Goal: Task Accomplishment & Management: Manage account settings

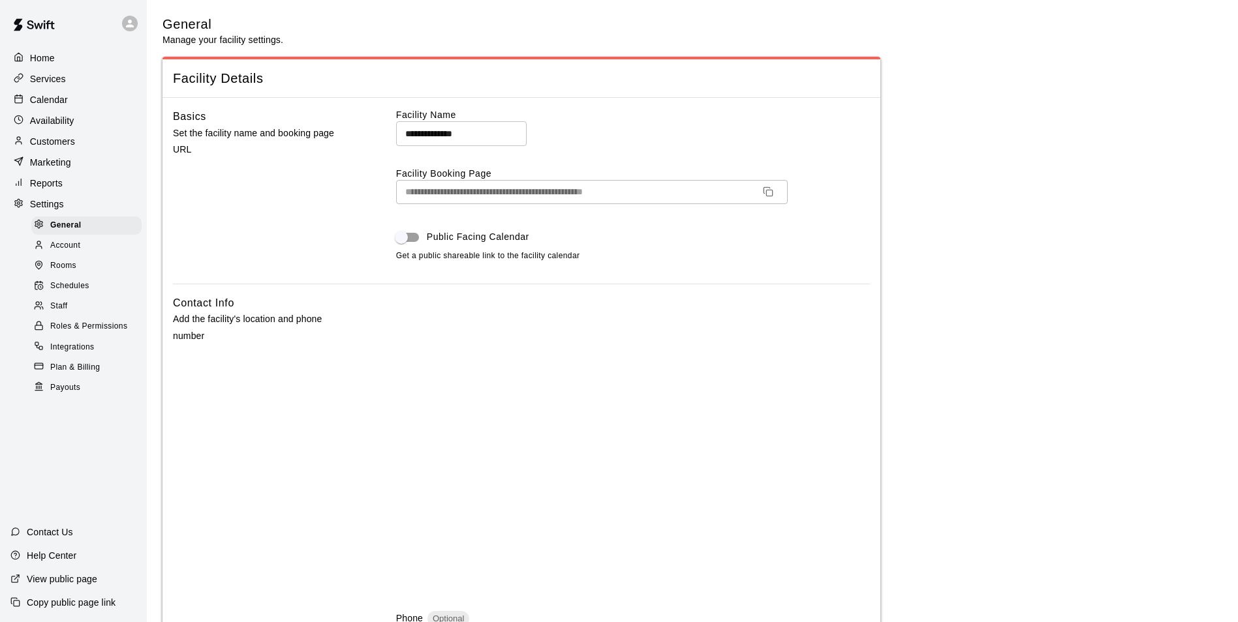
select select "**"
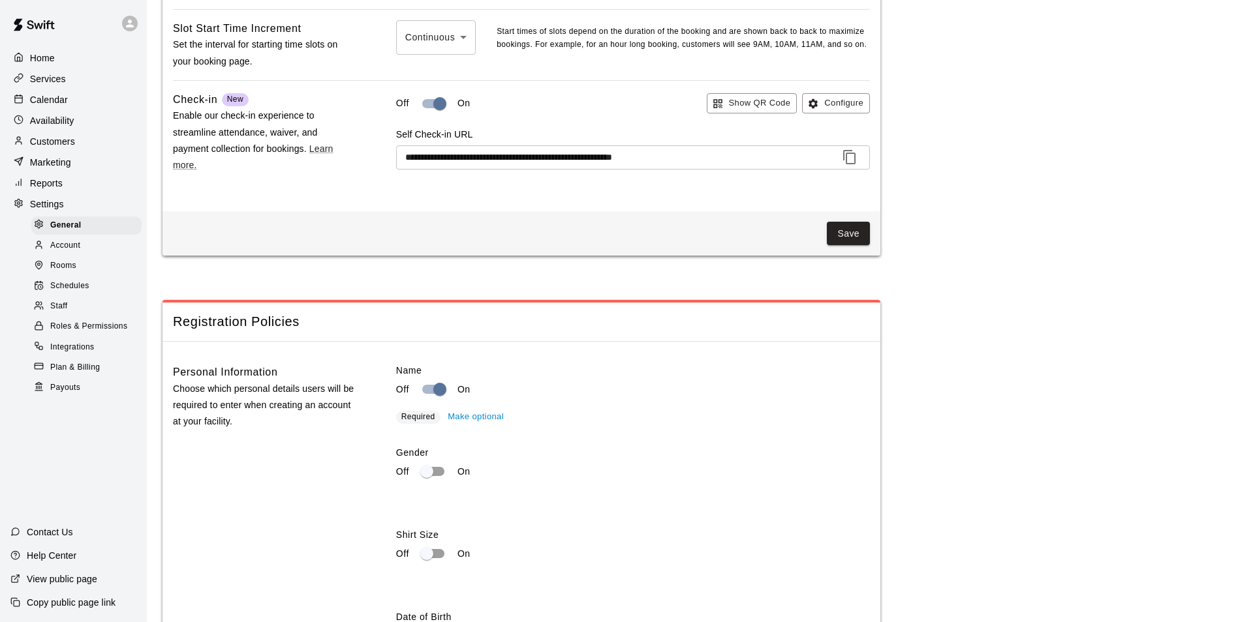
scroll to position [1666, 0]
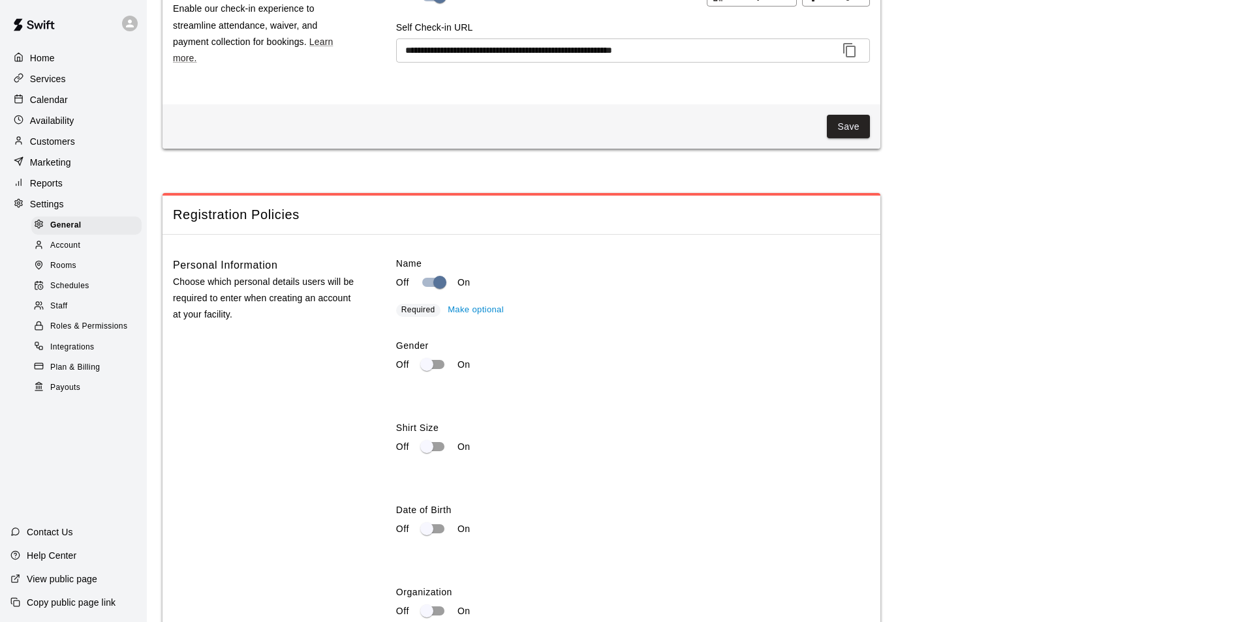
click at [79, 571] on div "View public page" at bounding box center [54, 579] width 108 height 23
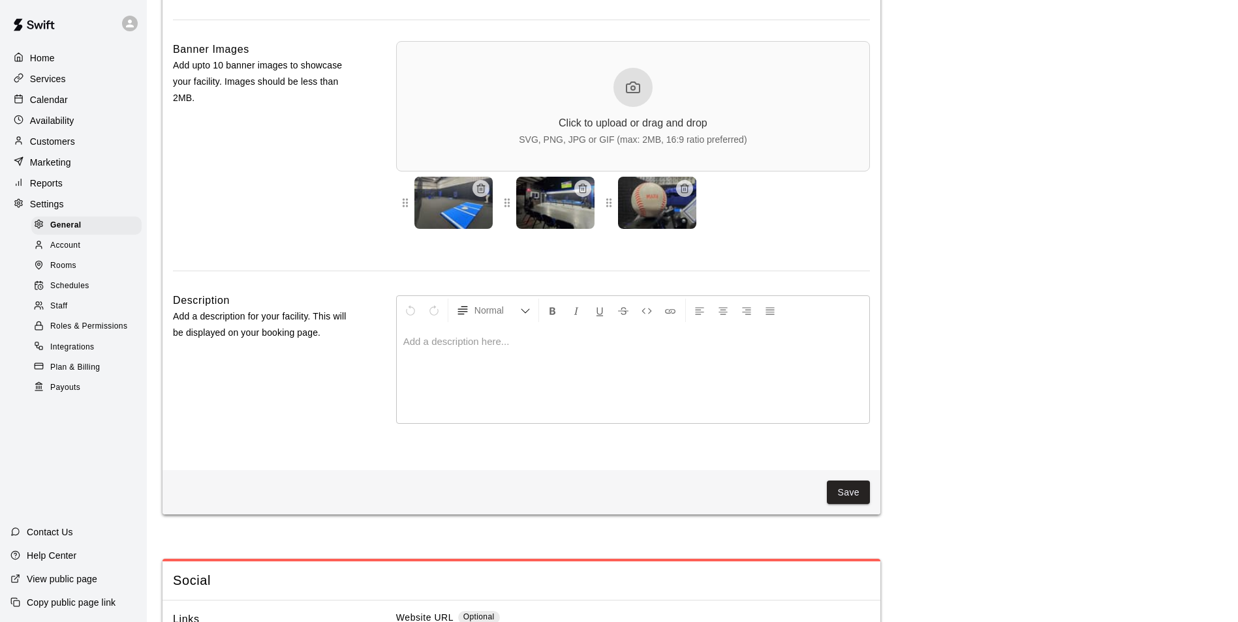
scroll to position [3067, 0]
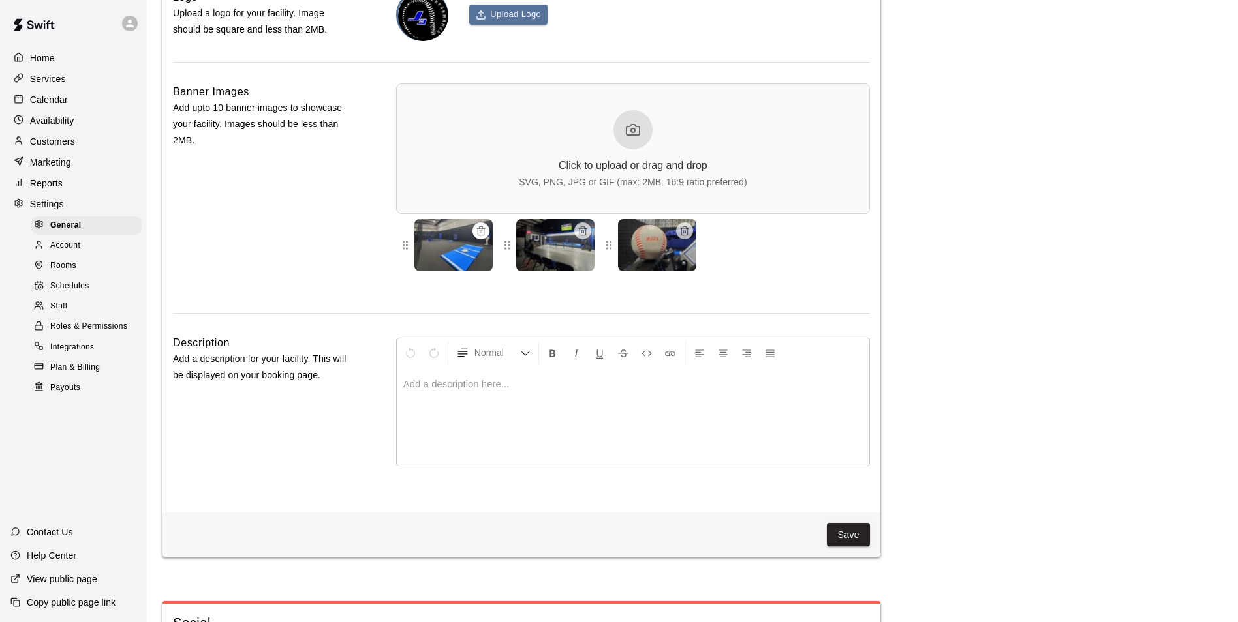
click at [482, 228] on icon "button" at bounding box center [481, 228] width 8 height 0
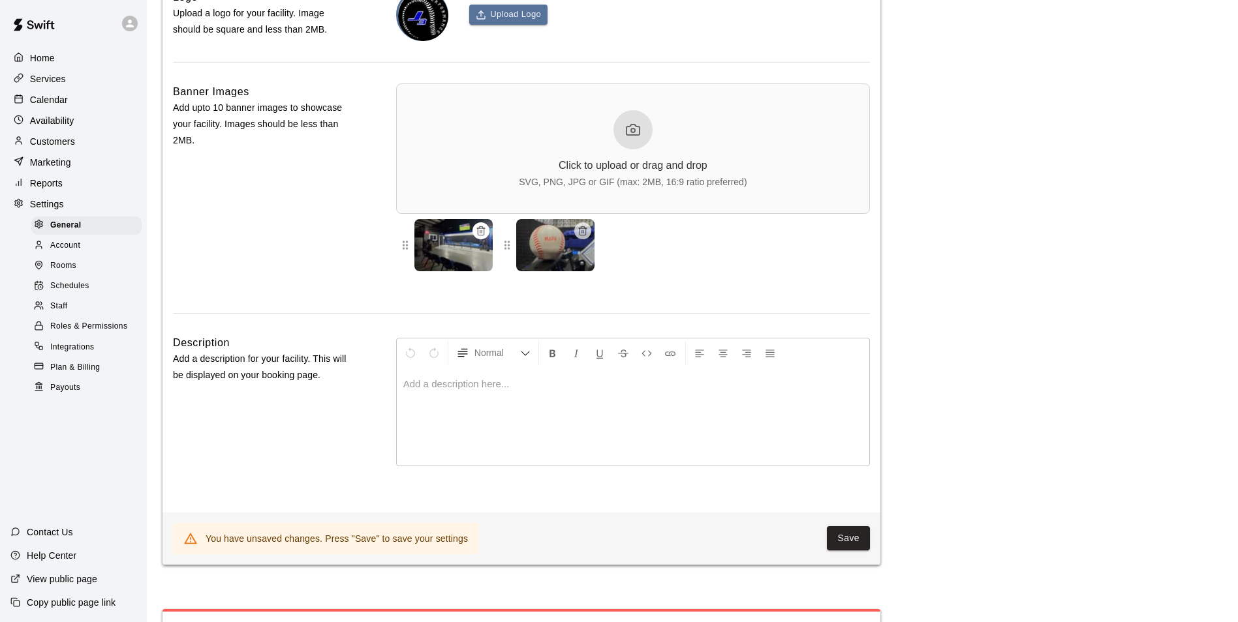
click at [474, 239] on button "button" at bounding box center [480, 230] width 17 height 17
click at [483, 236] on icon "button" at bounding box center [481, 231] width 10 height 10
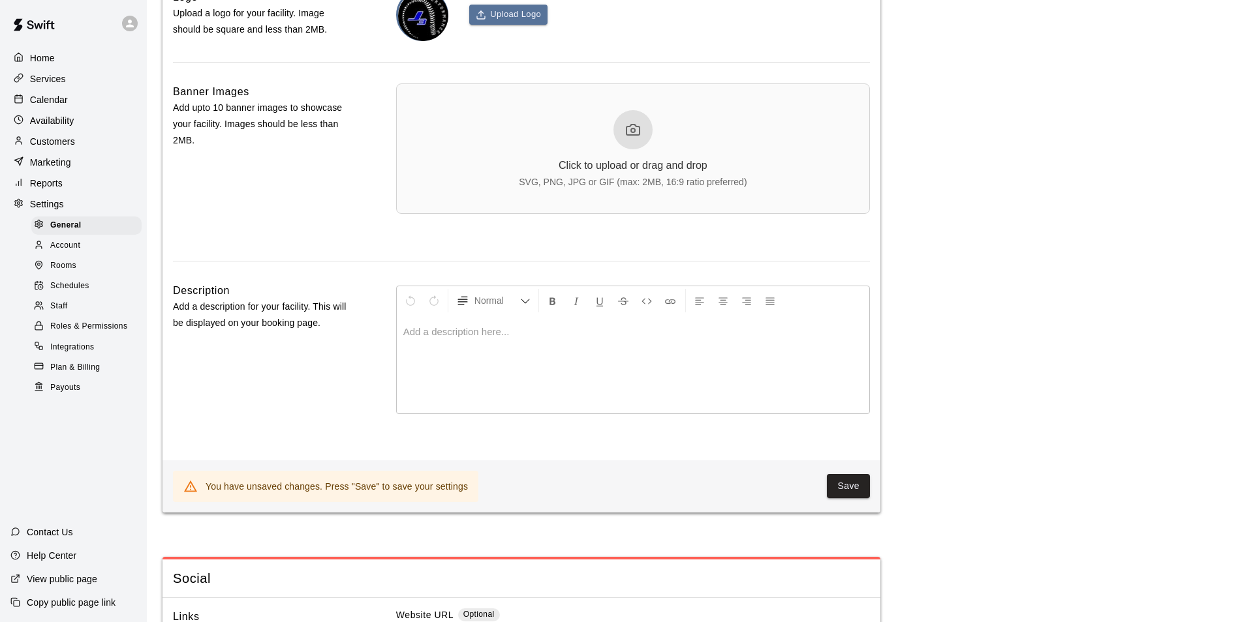
click at [624, 146] on div at bounding box center [632, 129] width 39 height 39
click at [549, 214] on div "Click to upload or drag and drop SVG, PNG, JPG or GIF (max: 2MB, 16:9 ratio pre…" at bounding box center [633, 149] width 474 height 130
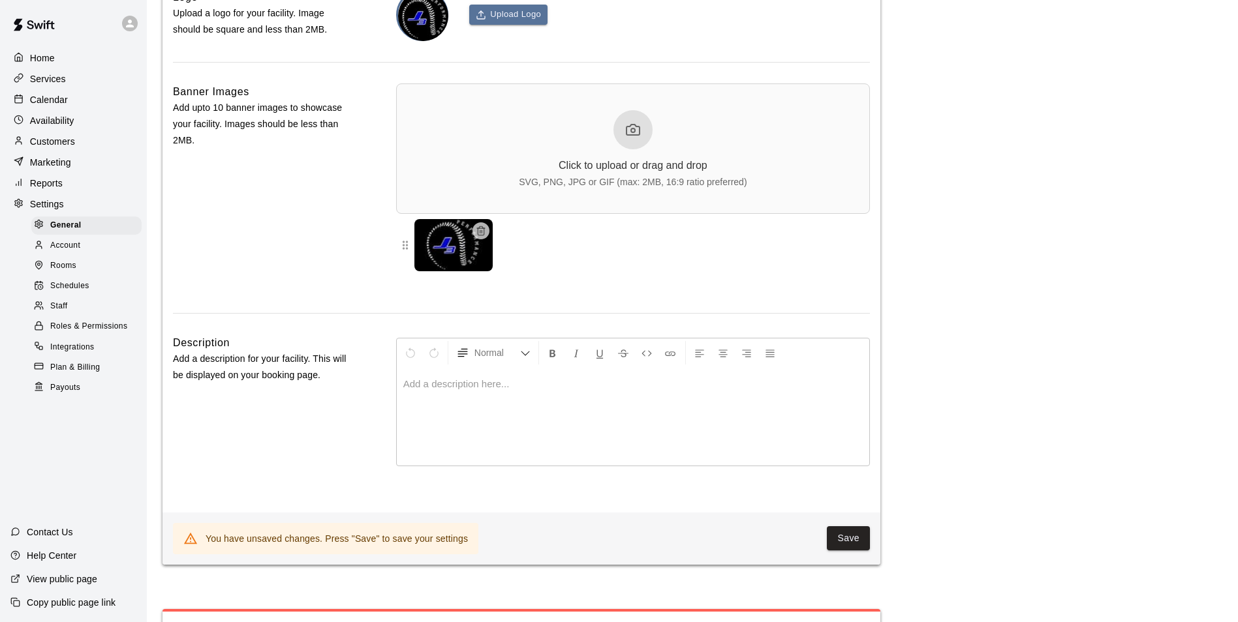
click at [68, 582] on p "View public page" at bounding box center [62, 579] width 70 height 13
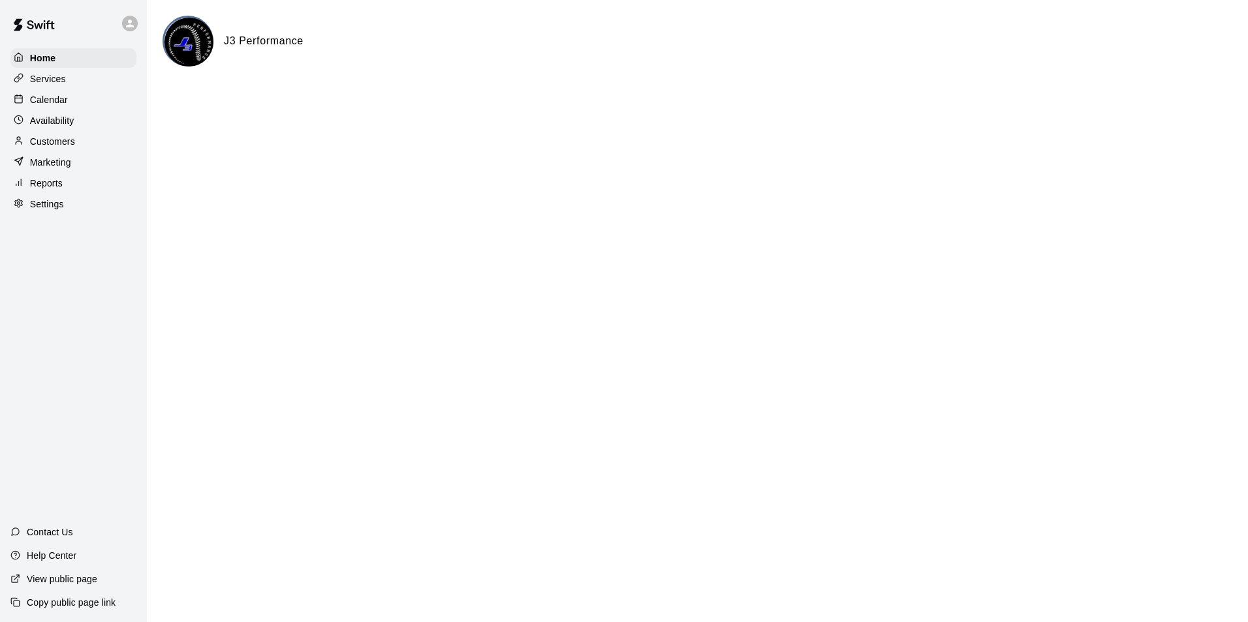
click at [56, 211] on p "Settings" at bounding box center [47, 204] width 34 height 13
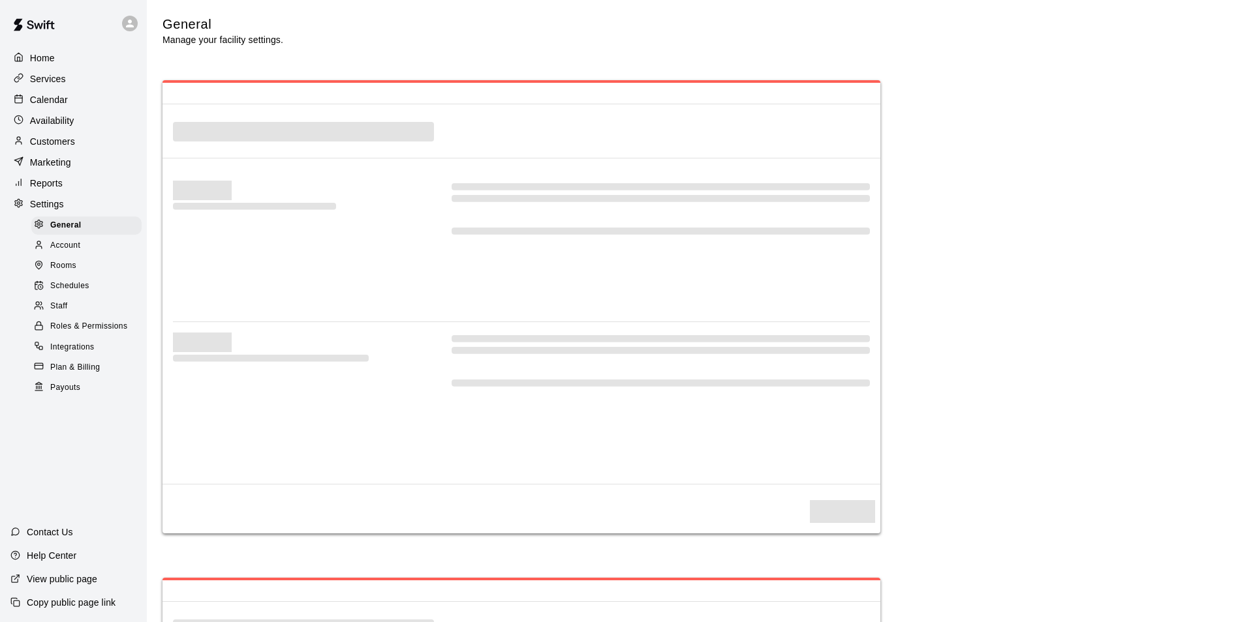
select select "**"
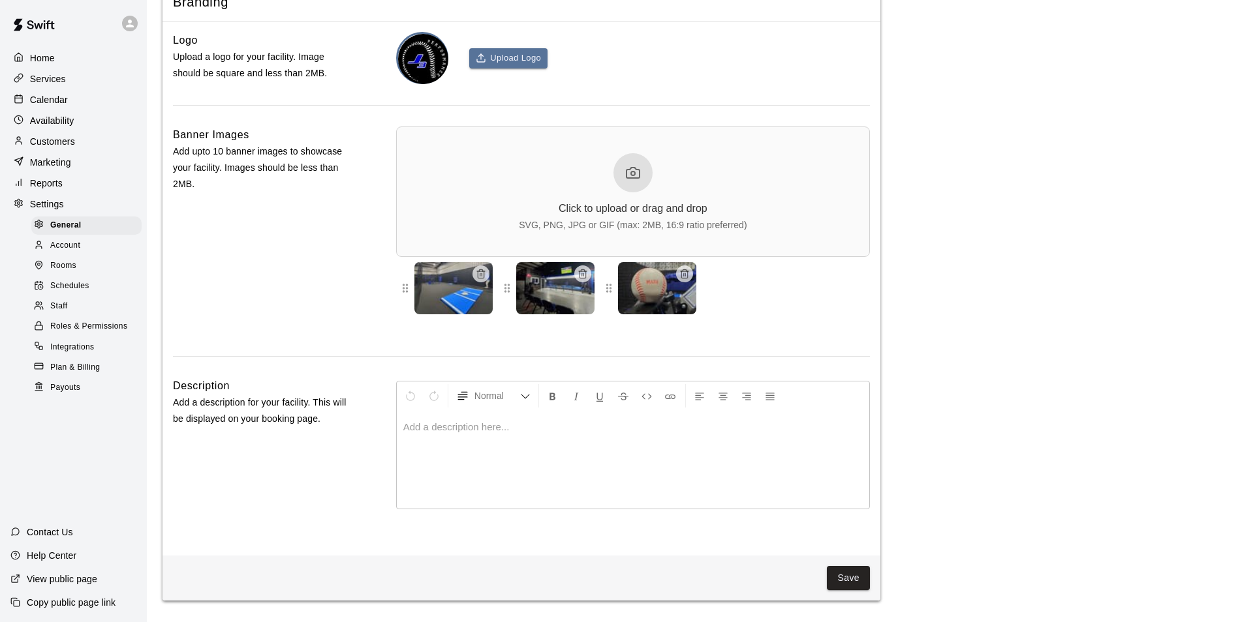
scroll to position [3001, 0]
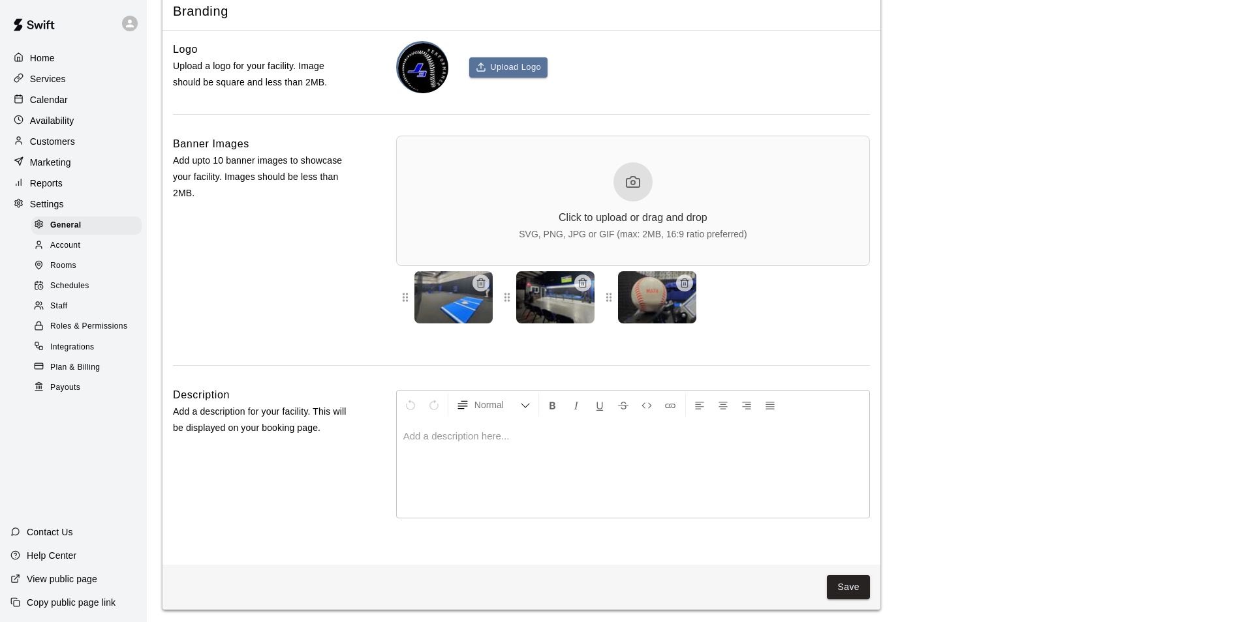
click at [404, 302] on icon at bounding box center [405, 298] width 5 height 8
click at [409, 324] on div at bounding box center [405, 297] width 18 height 52
click at [478, 292] on button "button" at bounding box center [480, 283] width 17 height 17
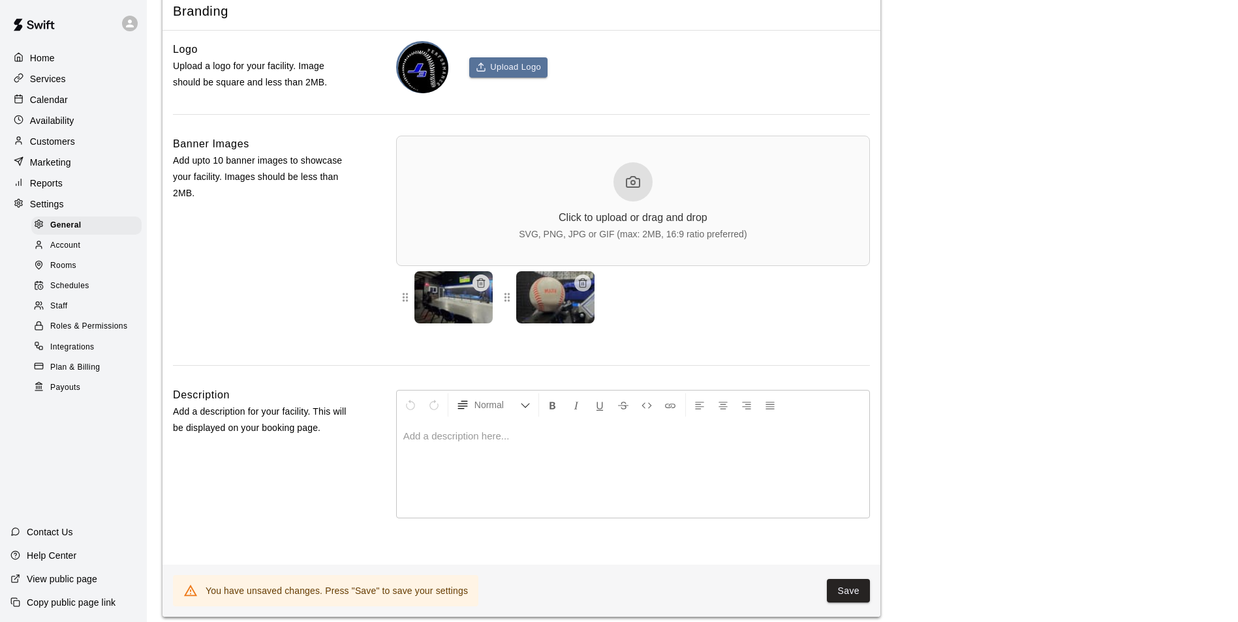
click at [480, 292] on button "button" at bounding box center [480, 283] width 17 height 17
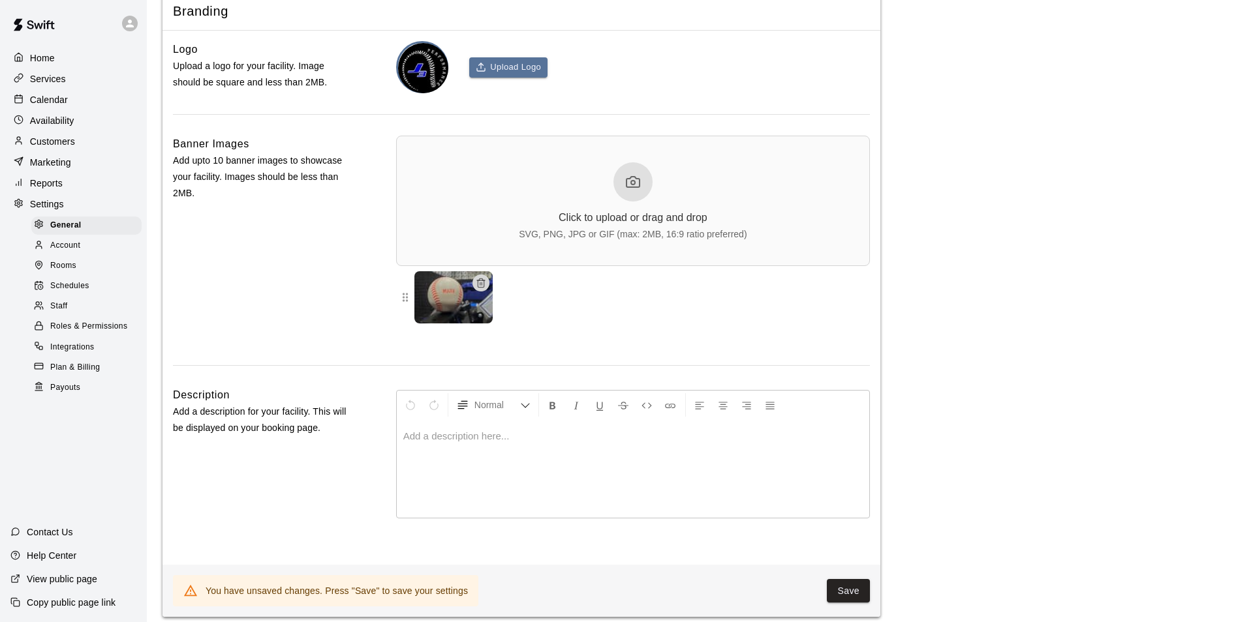
click at [483, 292] on button "button" at bounding box center [480, 283] width 17 height 17
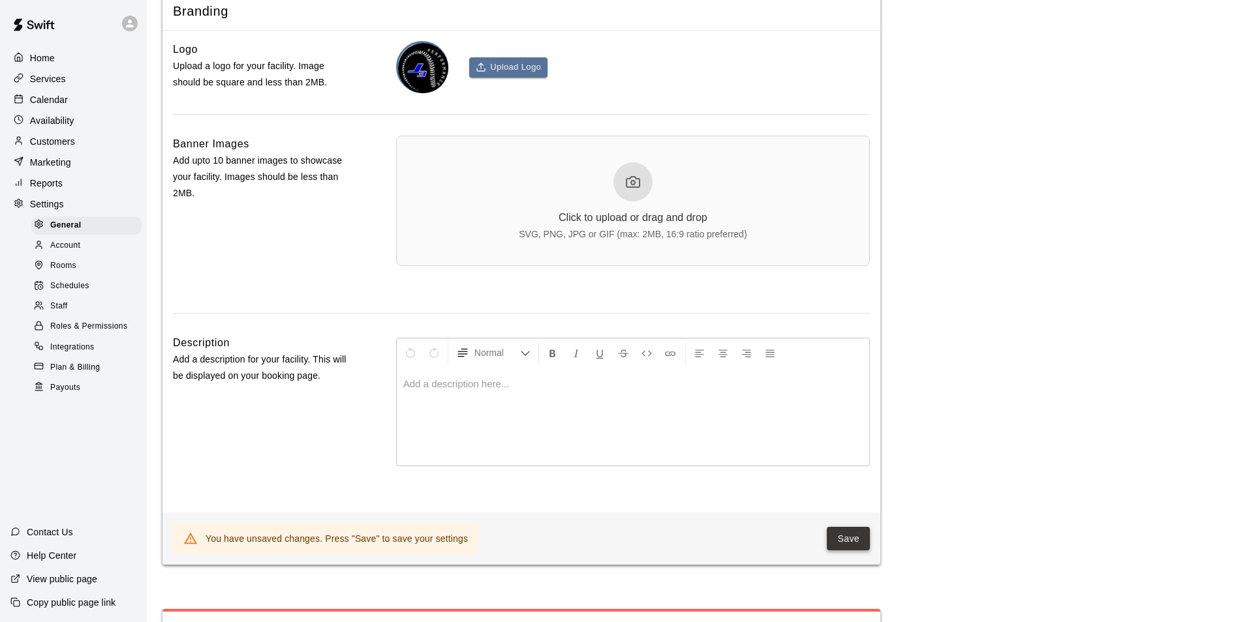
click at [857, 551] on button "Save" at bounding box center [848, 539] width 43 height 24
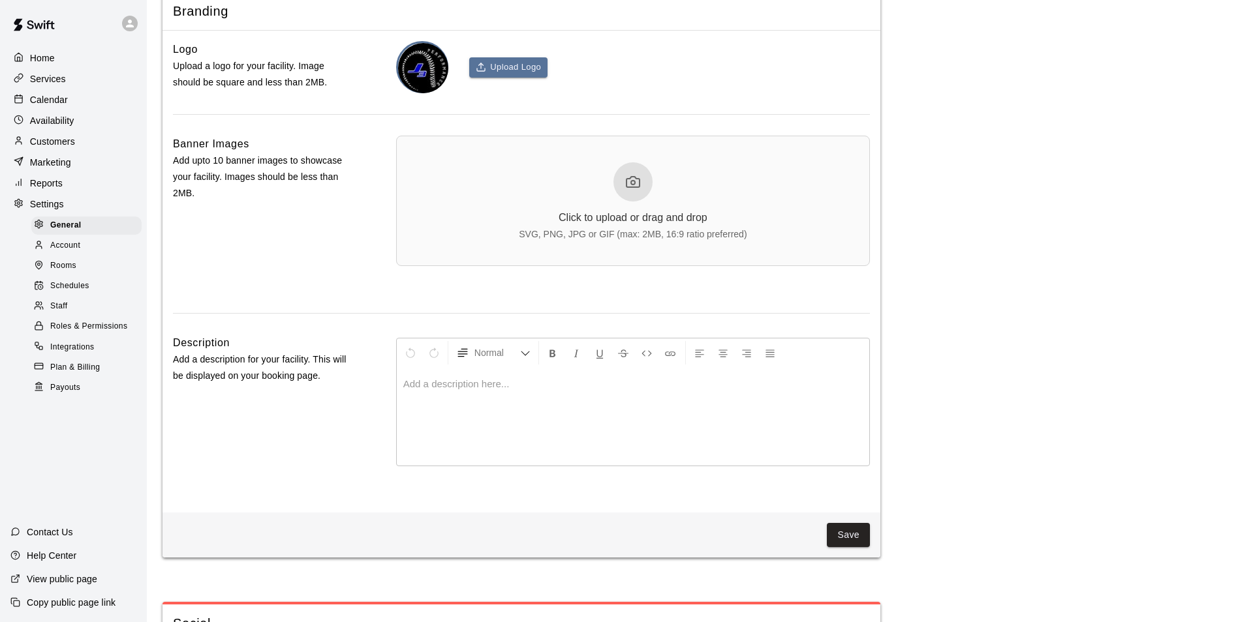
click at [647, 202] on div at bounding box center [632, 181] width 39 height 39
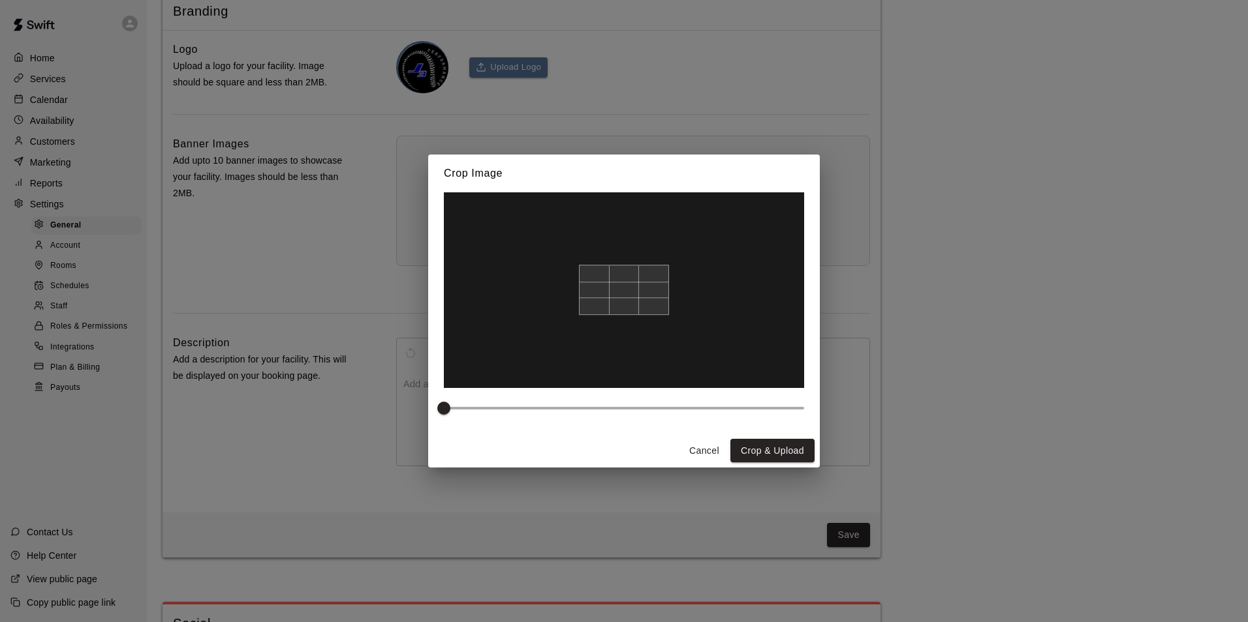
click at [648, 301] on div at bounding box center [624, 290] width 90 height 51
click at [747, 448] on button "Crop & Upload" at bounding box center [772, 451] width 84 height 24
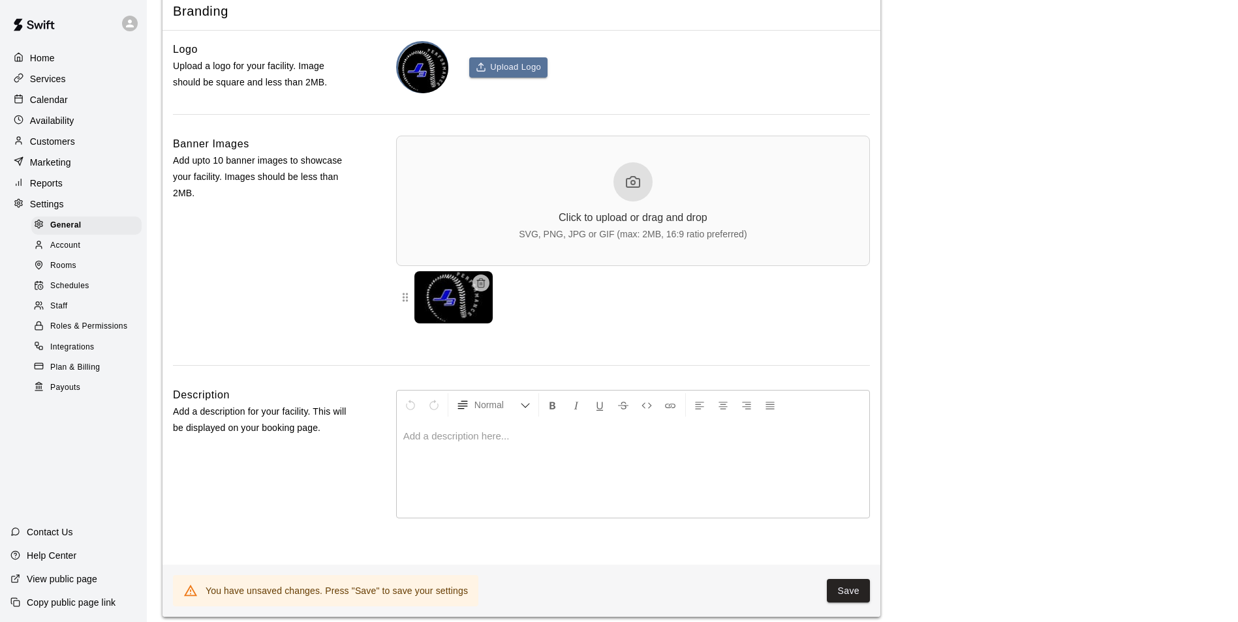
click at [638, 190] on icon at bounding box center [633, 182] width 16 height 16
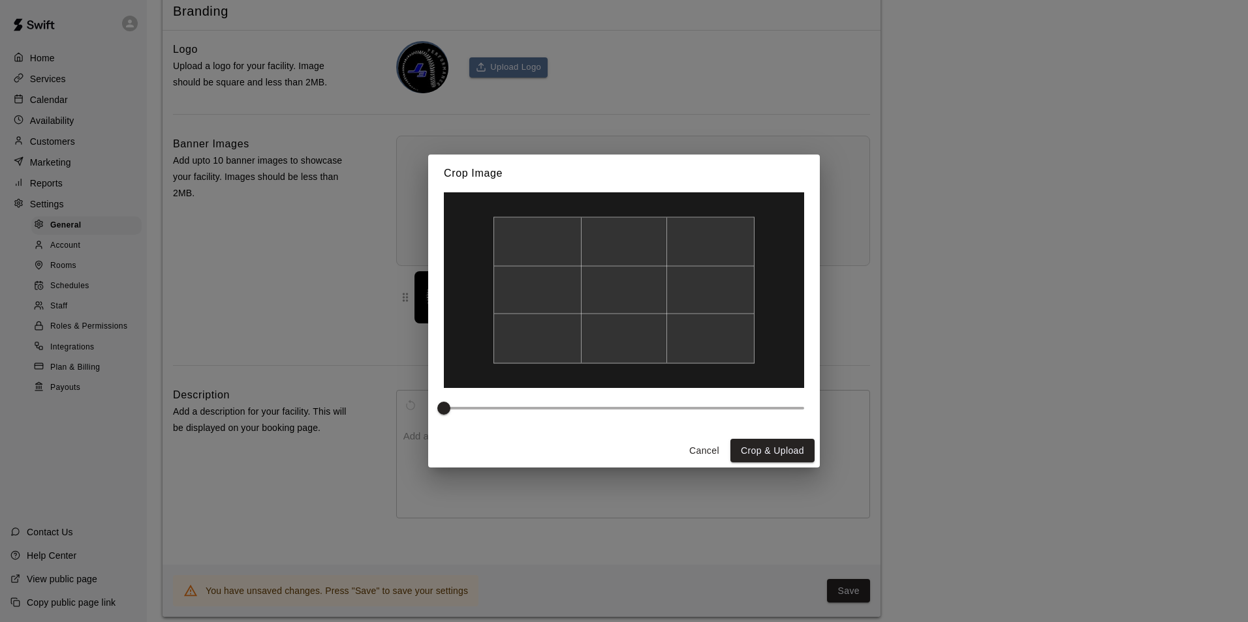
drag, startPoint x: 684, startPoint y: 354, endPoint x: 688, endPoint y: 318, distance: 35.5
click at [688, 318] on div at bounding box center [623, 290] width 261 height 147
click at [797, 455] on button "Crop & Upload" at bounding box center [772, 451] width 84 height 24
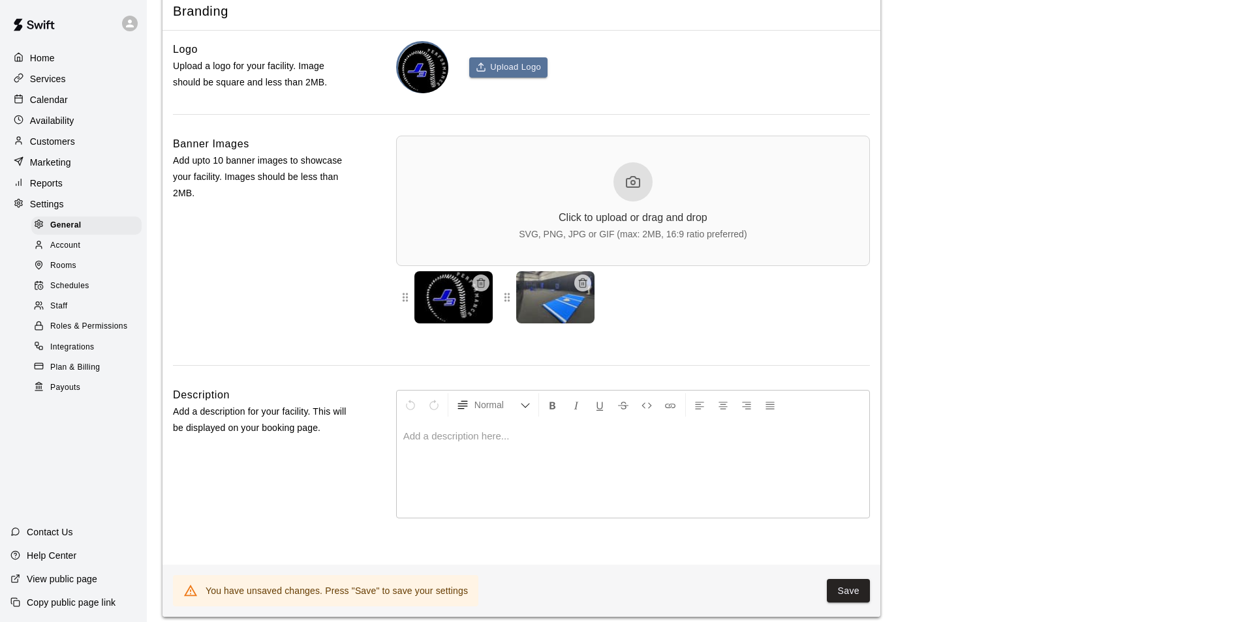
click at [654, 204] on div "Click to upload or drag and drop SVG, PNG, JPG or GIF (max: 2MB, 16:9 ratio pre…" at bounding box center [633, 200] width 228 height 77
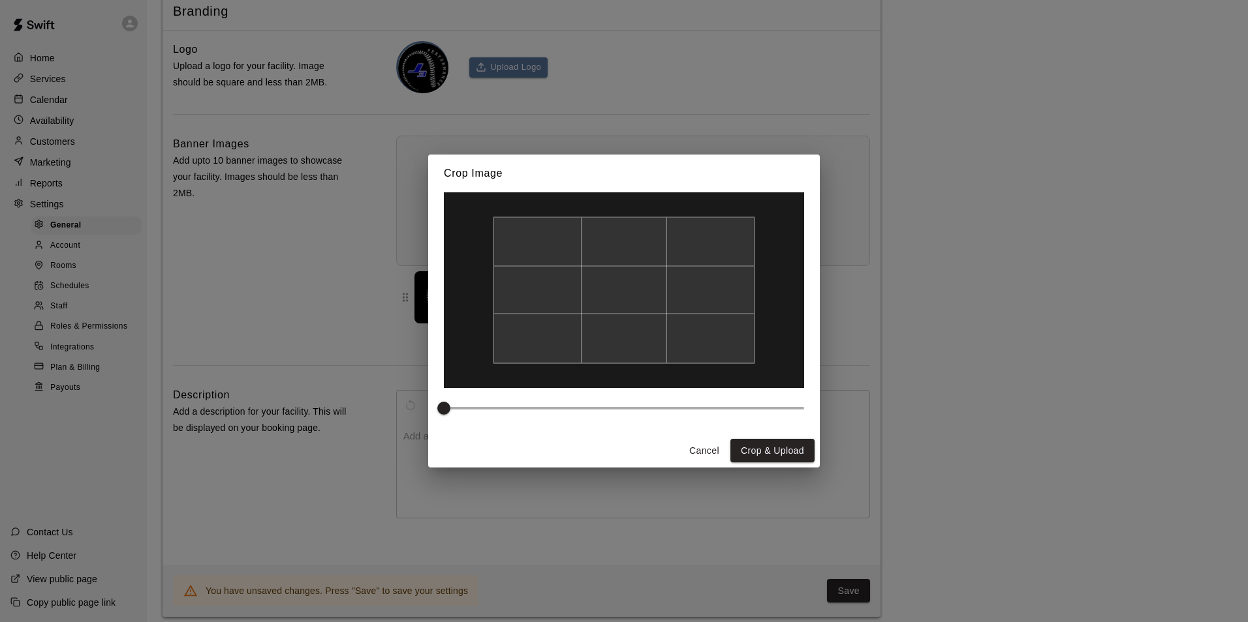
drag, startPoint x: 722, startPoint y: 326, endPoint x: 723, endPoint y: 293, distance: 33.3
click at [723, 293] on div at bounding box center [623, 290] width 261 height 147
click at [772, 445] on button "Crop & Upload" at bounding box center [772, 451] width 84 height 24
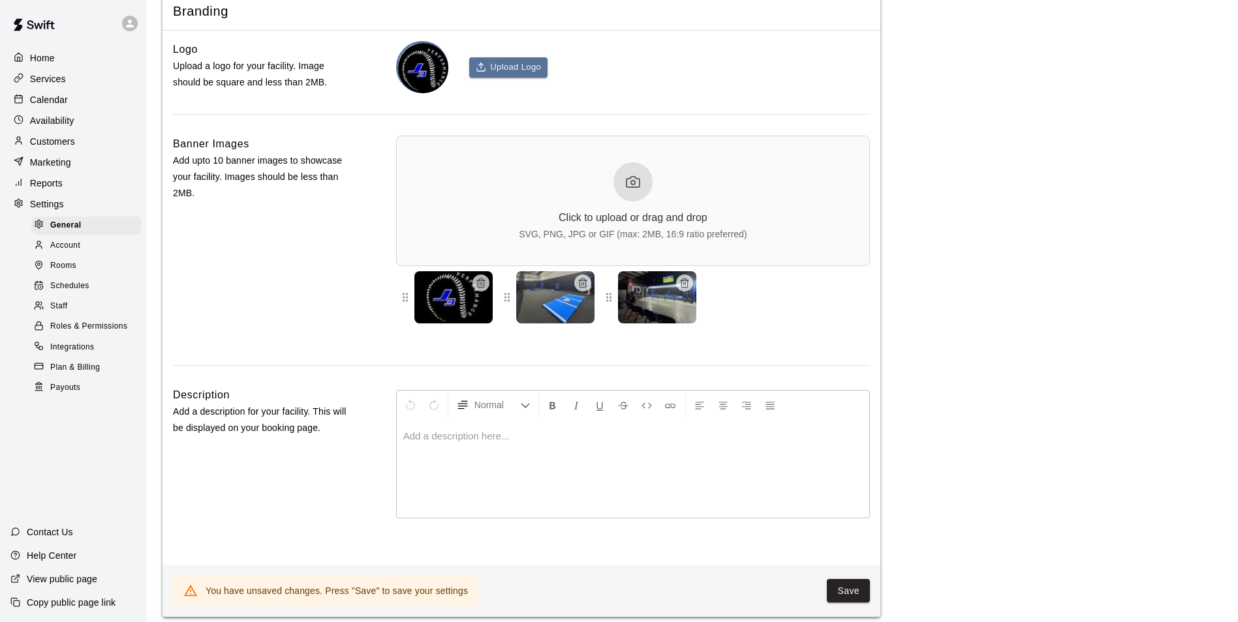
click at [604, 198] on div "Click to upload or drag and drop SVG, PNG, JPG or GIF (max: 2MB, 16:9 ratio pre…" at bounding box center [633, 200] width 228 height 77
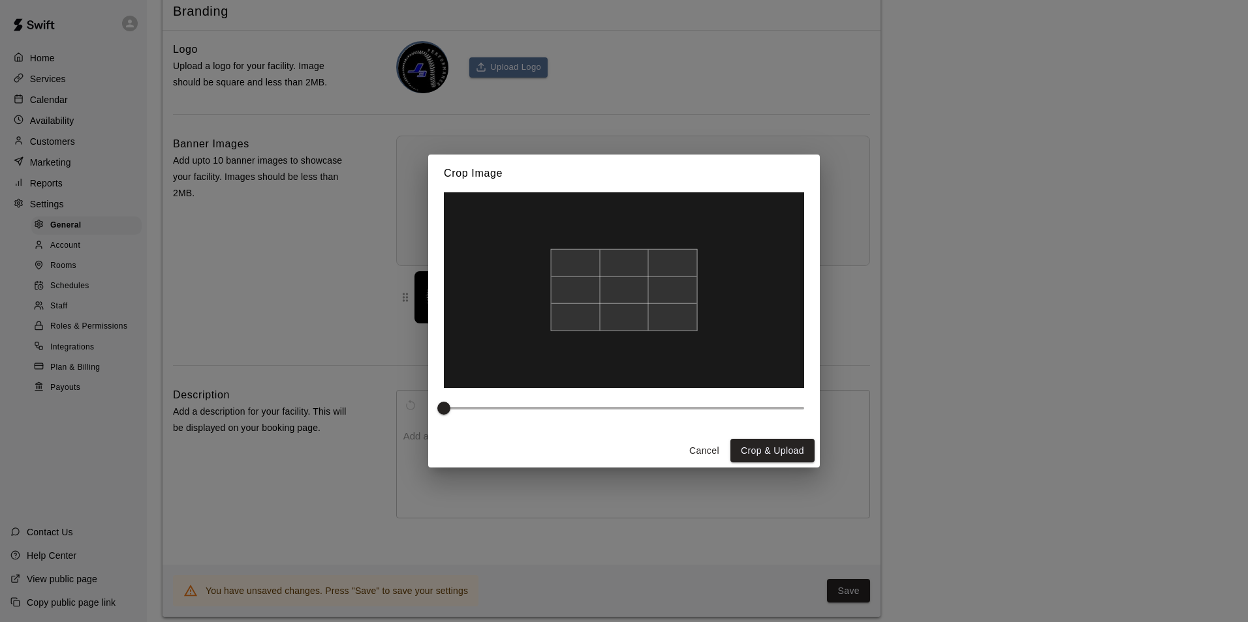
click at [683, 323] on div at bounding box center [624, 290] width 147 height 83
click at [771, 453] on button "Crop & Upload" at bounding box center [772, 451] width 84 height 24
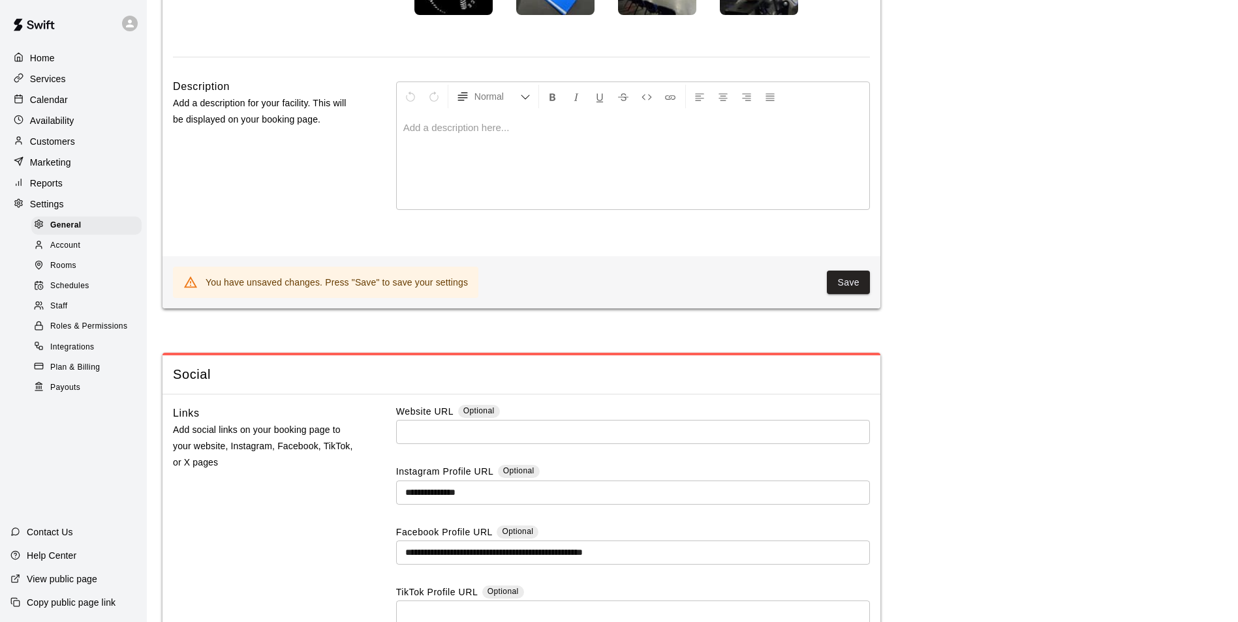
scroll to position [3393, 0]
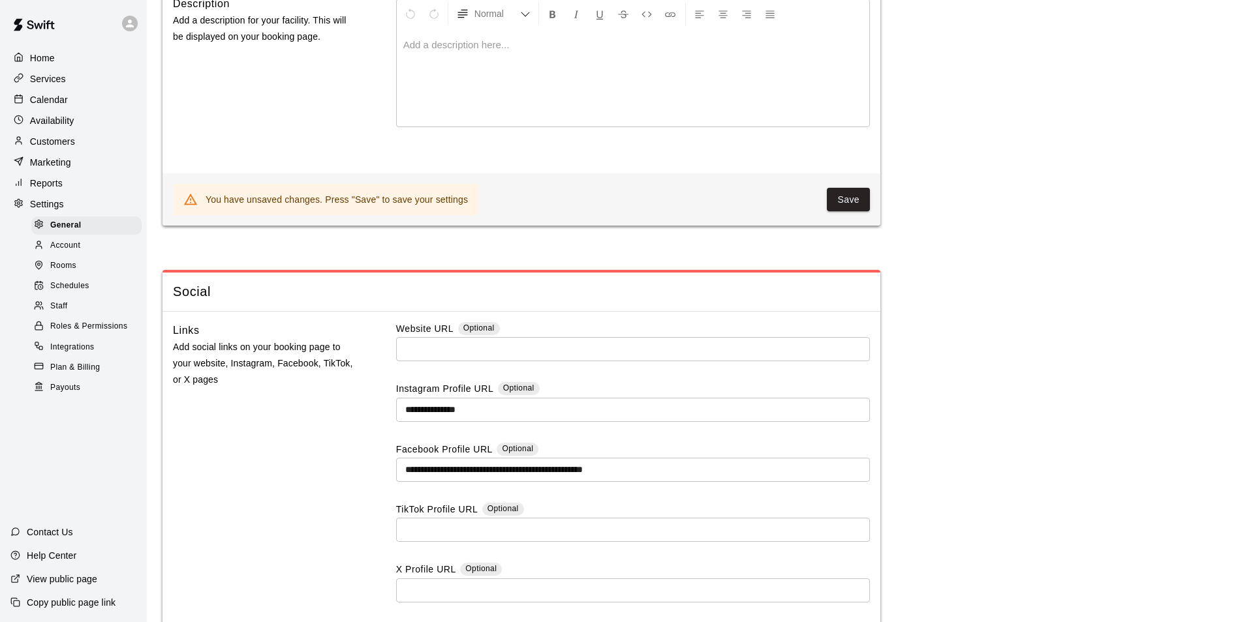
click at [72, 574] on p "View public page" at bounding box center [62, 579] width 70 height 13
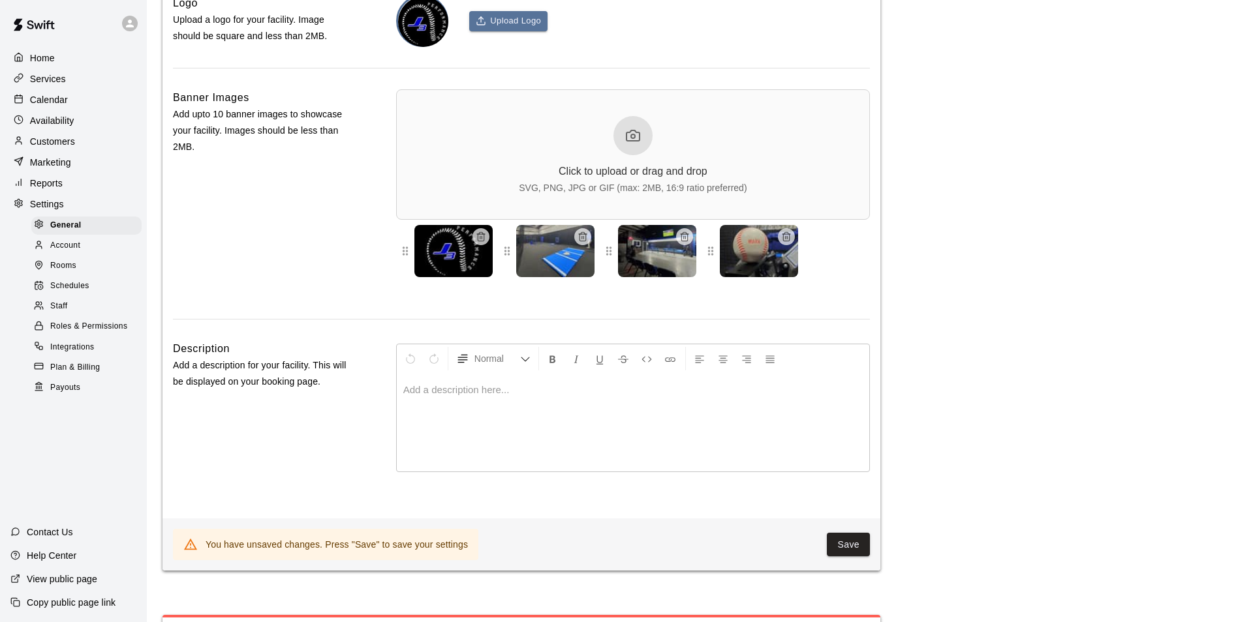
scroll to position [3174, 0]
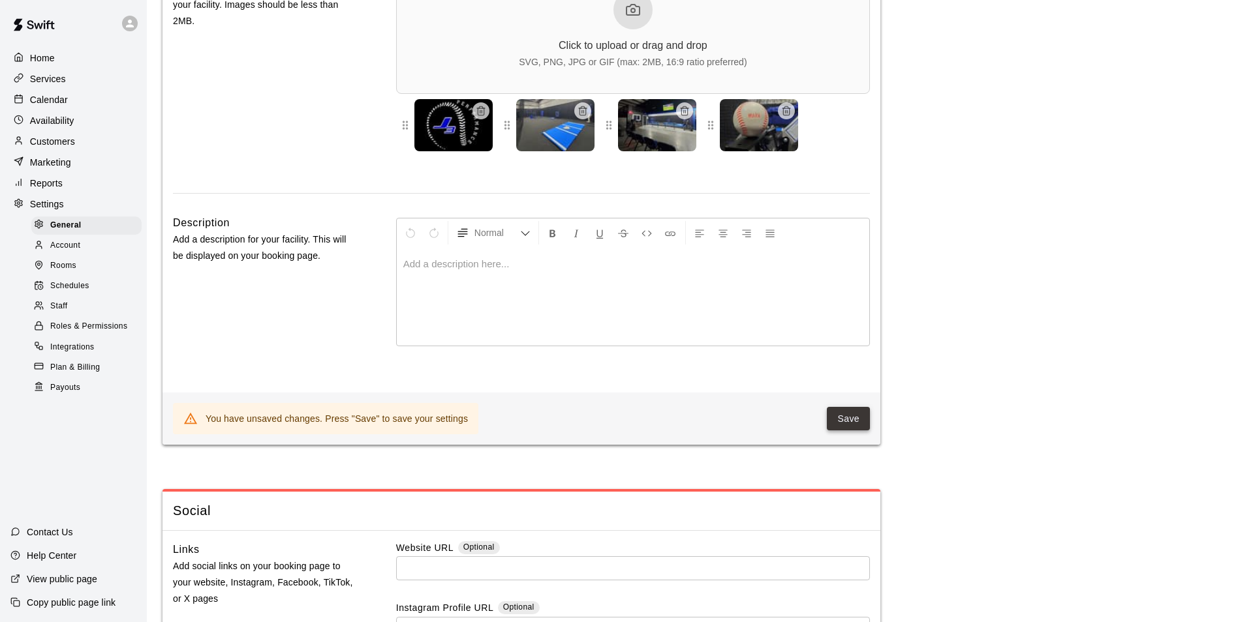
click at [844, 431] on button "Save" at bounding box center [848, 419] width 43 height 24
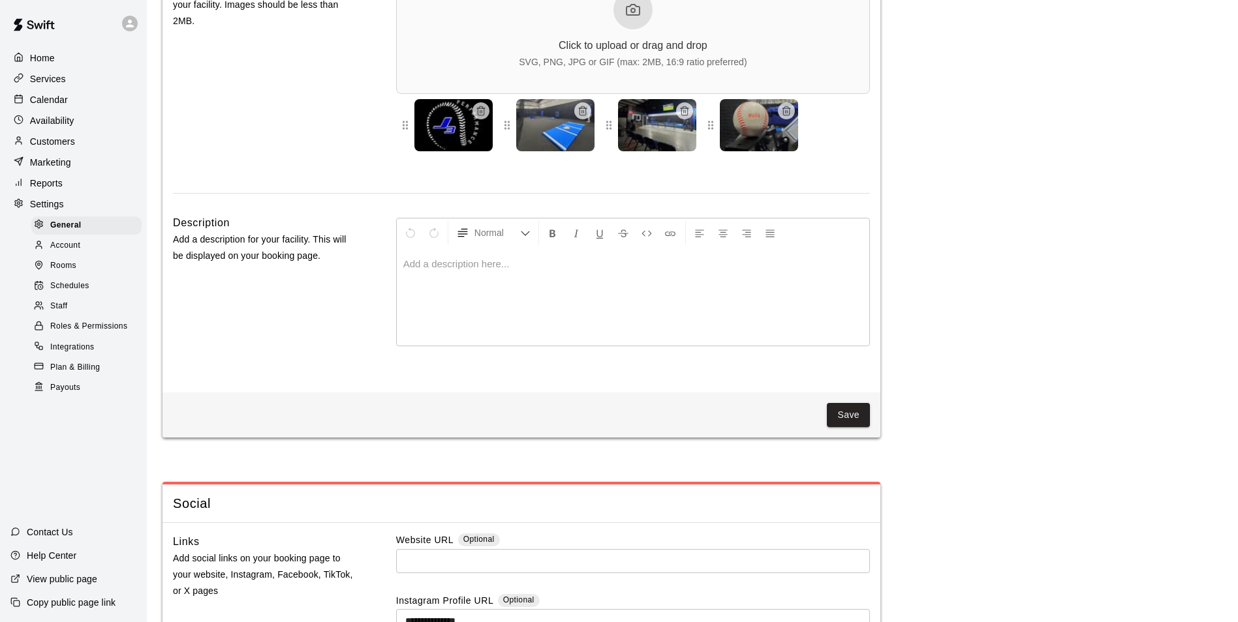
click at [50, 583] on p "View public page" at bounding box center [62, 579] width 70 height 13
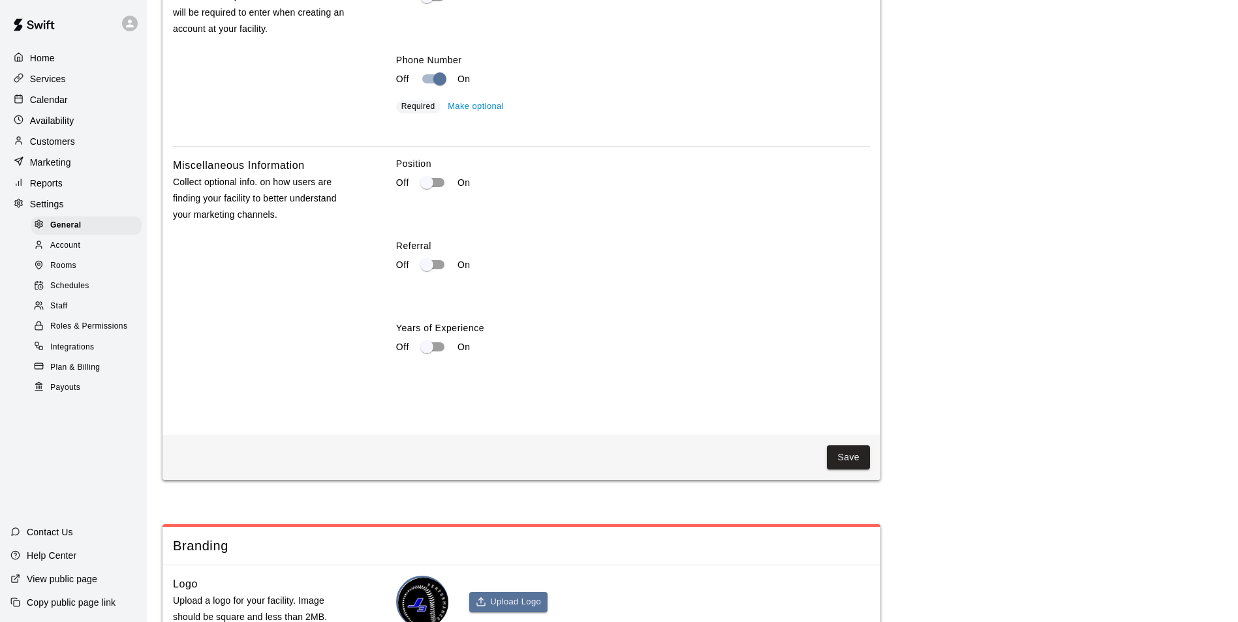
scroll to position [2123, 0]
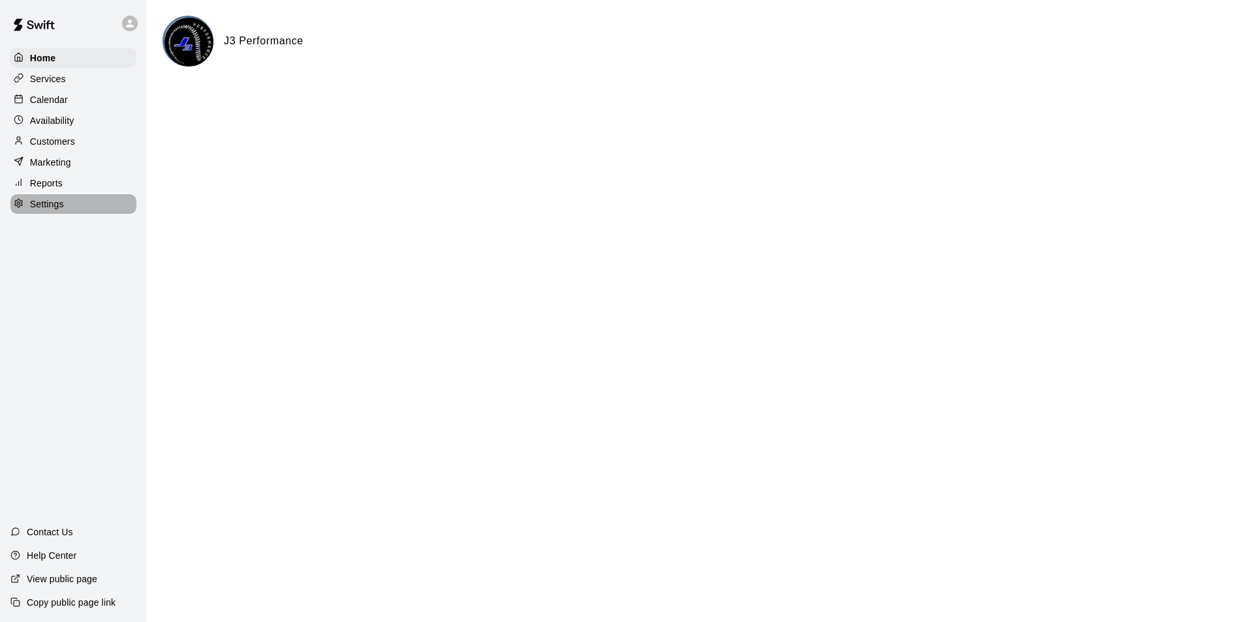
click at [54, 211] on p "Settings" at bounding box center [47, 204] width 34 height 13
select select "**"
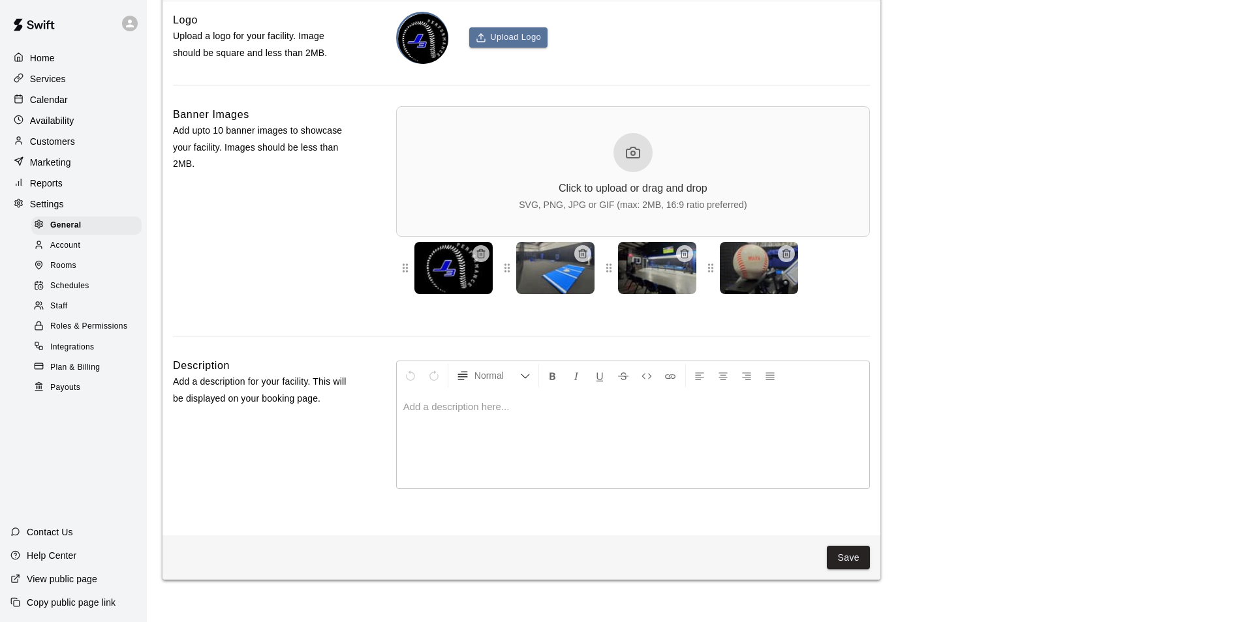
scroll to position [2688, 0]
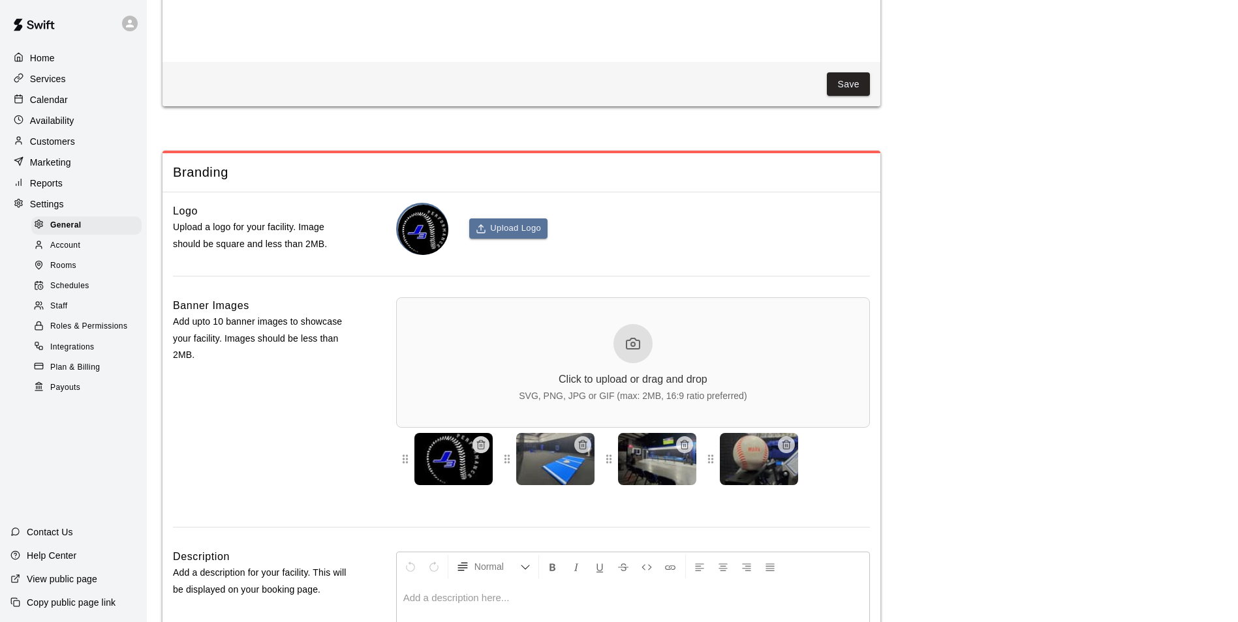
click at [482, 453] on button "button" at bounding box center [480, 445] width 17 height 17
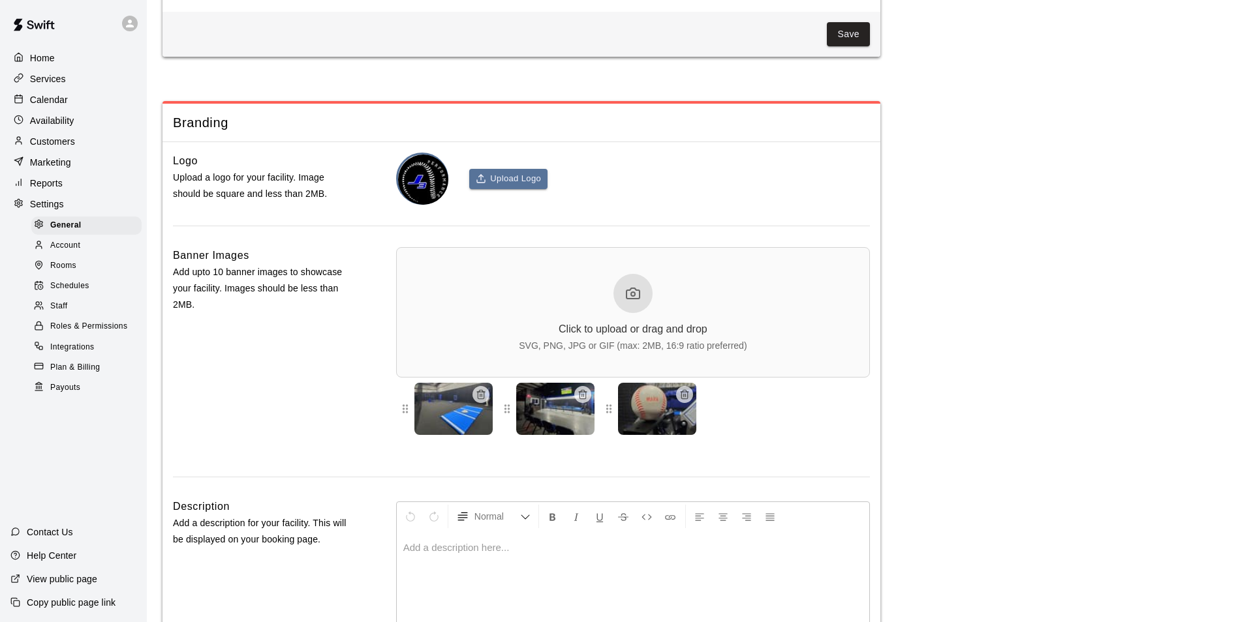
scroll to position [2913, 0]
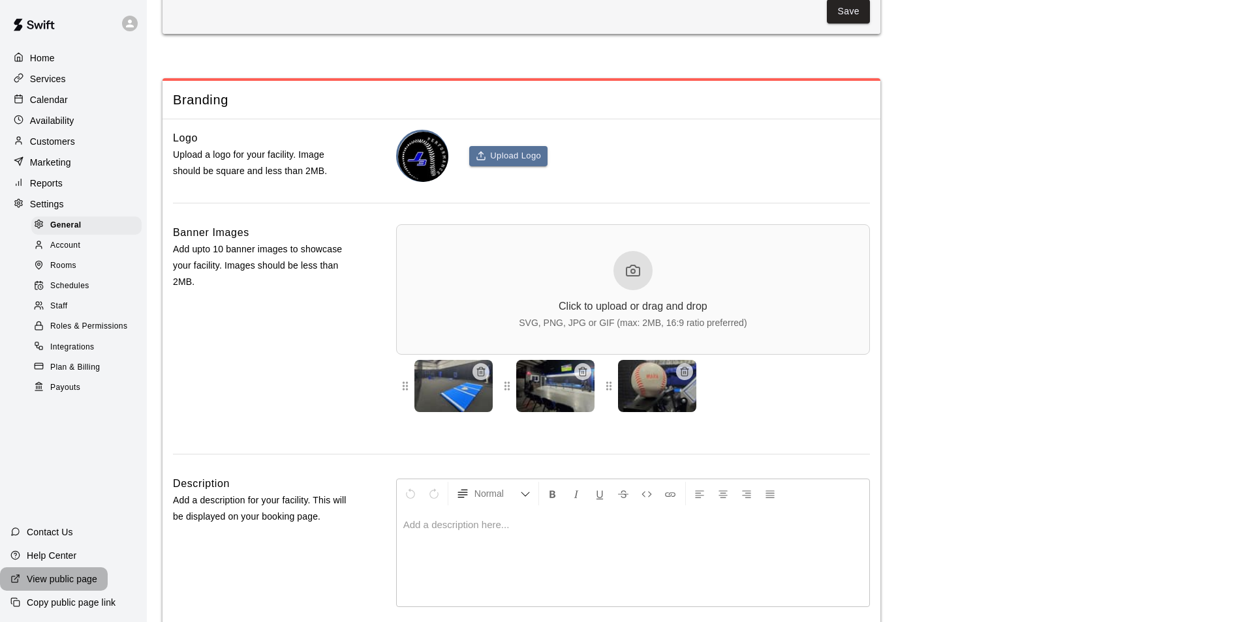
click at [90, 578] on p "View public page" at bounding box center [62, 579] width 70 height 13
